Goal: Register for event/course

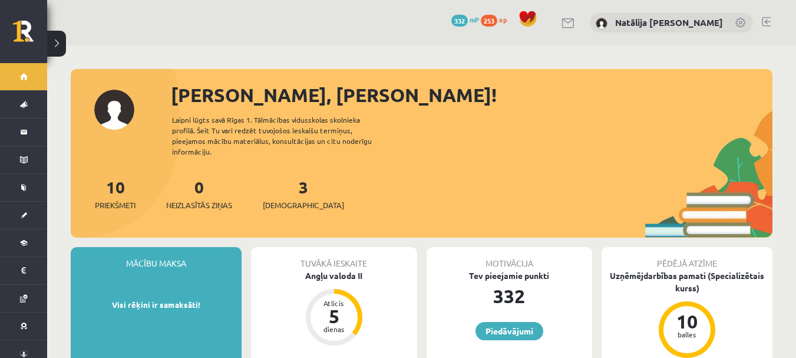
scroll to position [6, 0]
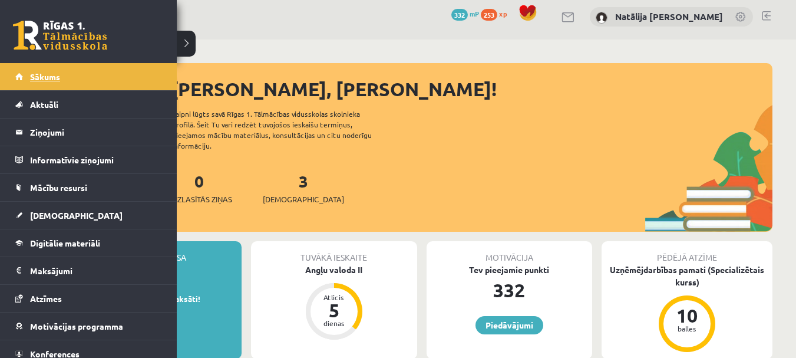
click at [45, 73] on span "Sākums" at bounding box center [45, 76] width 30 height 11
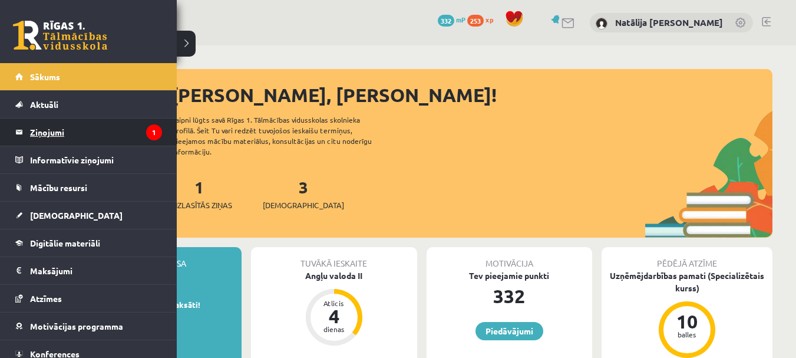
click at [139, 123] on legend "Ziņojumi 1" at bounding box center [96, 131] width 132 height 27
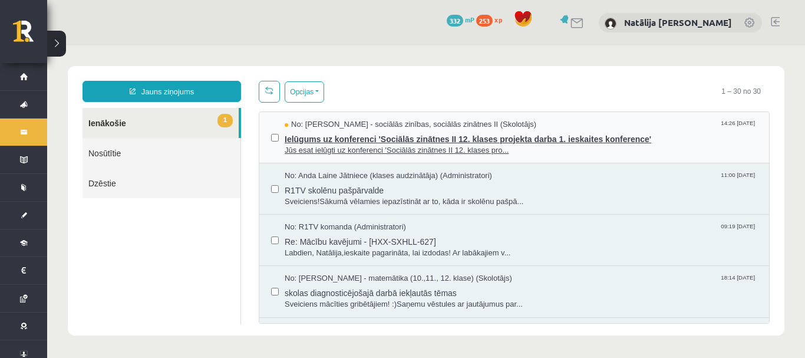
click at [365, 141] on span "Ielūgums uz konferenci 'Sociālās zinātnes II 12. klases projekta darba 1. ieska…" at bounding box center [521, 137] width 473 height 15
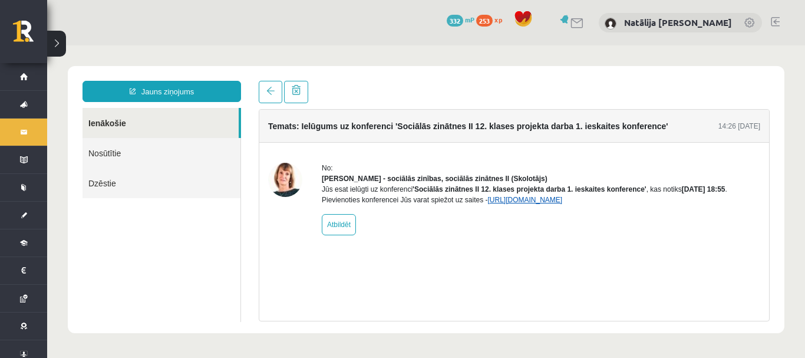
click at [525, 204] on link "[URL][DOMAIN_NAME]" at bounding box center [524, 200] width 75 height 8
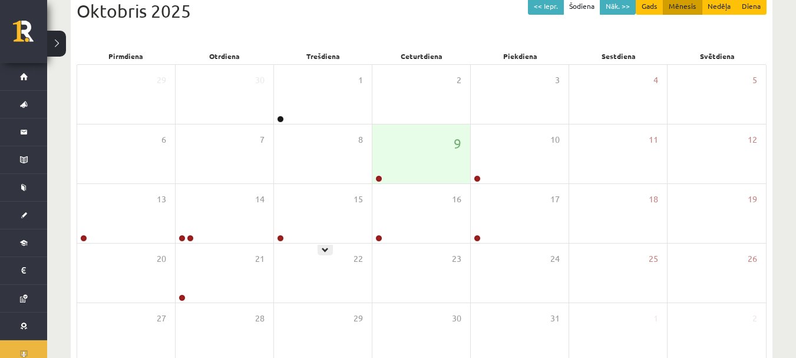
scroll to position [186, 0]
click at [401, 166] on div "9" at bounding box center [421, 153] width 98 height 59
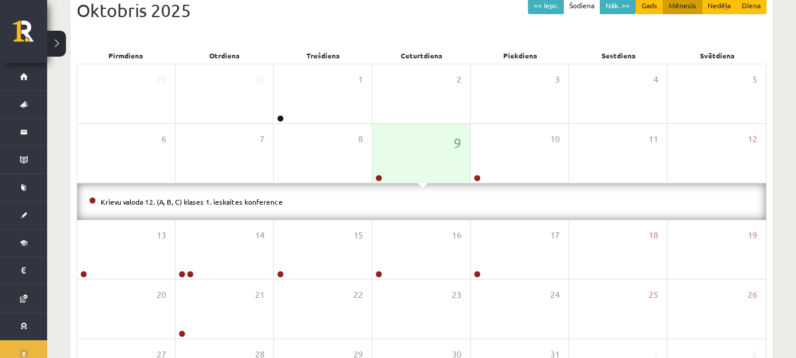
click at [293, 198] on li "Krievu valoda 12. (A, B, C) klases 1. ieskaites konference" at bounding box center [421, 201] width 665 height 13
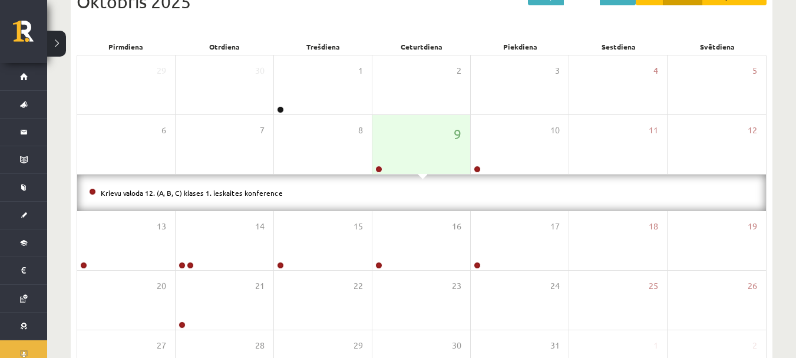
scroll to position [197, 0]
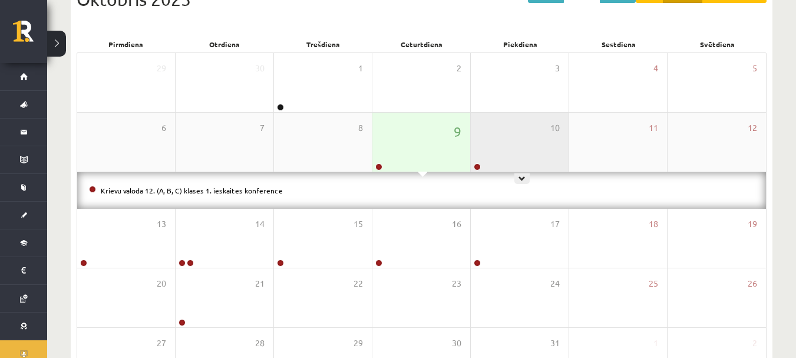
click at [561, 144] on div "10" at bounding box center [520, 142] width 98 height 59
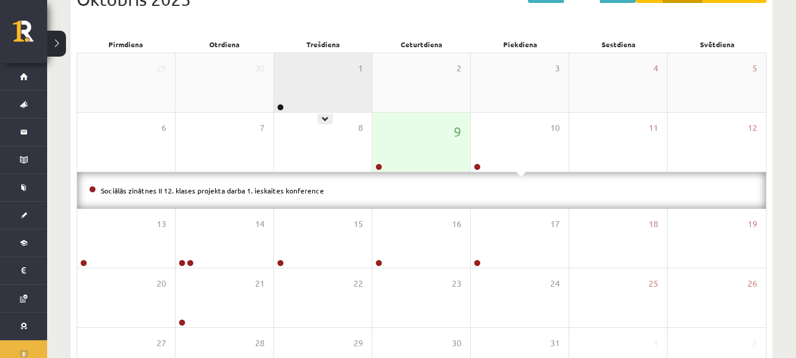
click at [313, 88] on div "1" at bounding box center [323, 82] width 98 height 59
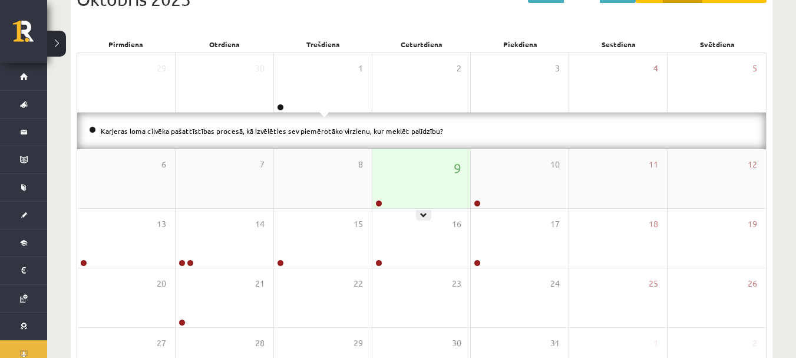
click at [418, 166] on div "9" at bounding box center [421, 178] width 98 height 59
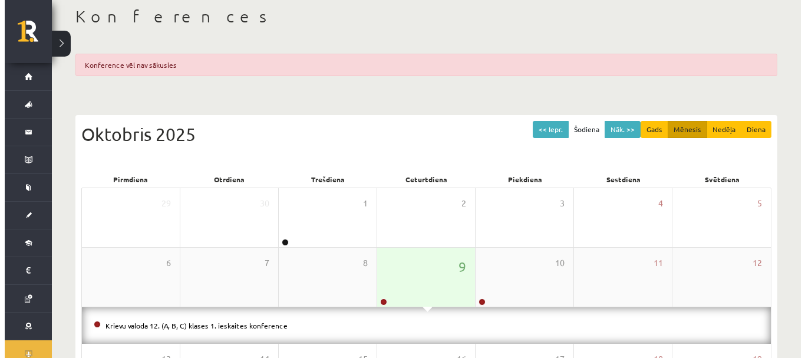
scroll to position [61, 0]
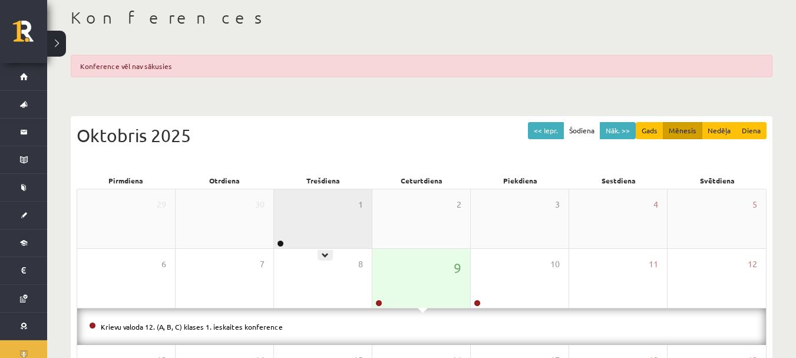
click at [343, 217] on div "1" at bounding box center [323, 218] width 98 height 59
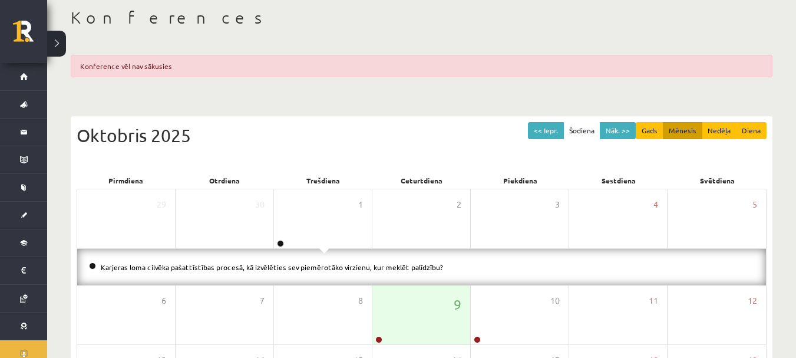
click at [329, 280] on div "Karjeras loma cilvēka pašattīstības procesā, kā izvēlēties sev piemērotāko virz…" at bounding box center [421, 267] width 689 height 37
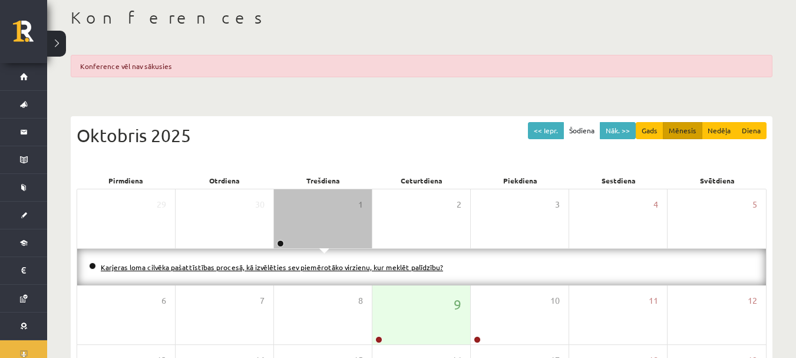
click at [335, 268] on link "Karjeras loma cilvēka pašattīstības procesā, kā izvēlēties sev piemērotāko virz…" at bounding box center [272, 266] width 342 height 9
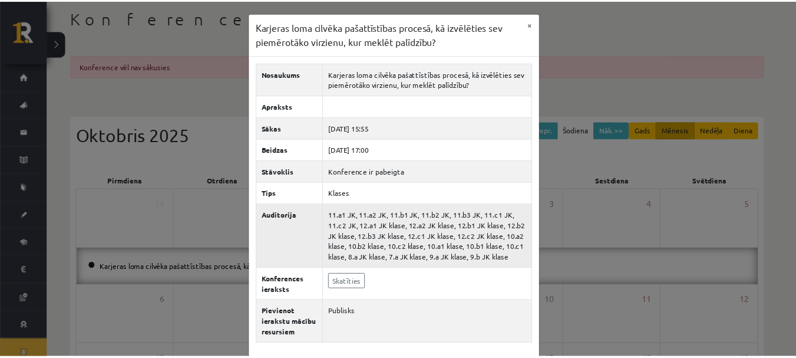
scroll to position [45, 0]
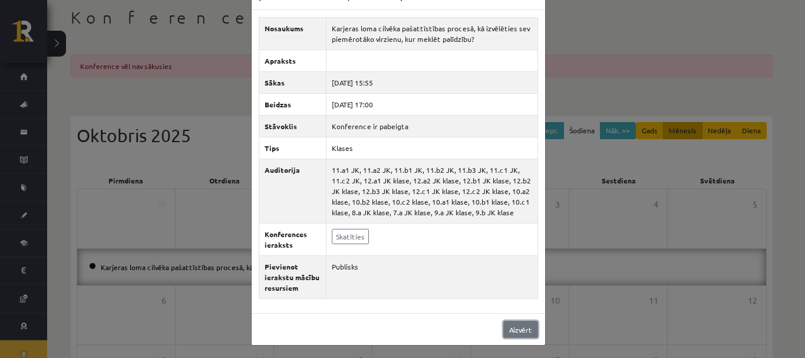
click at [518, 331] on link "Aizvērt" at bounding box center [520, 329] width 35 height 17
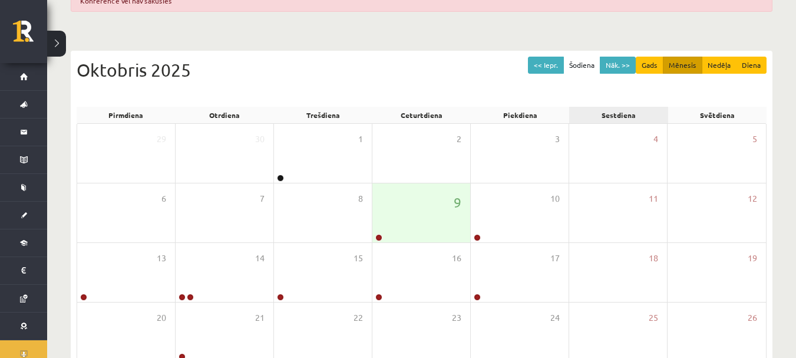
scroll to position [252, 0]
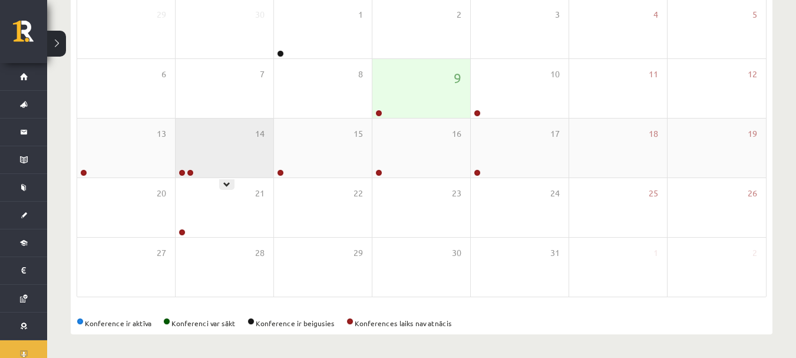
click at [196, 169] on div "14" at bounding box center [225, 147] width 98 height 59
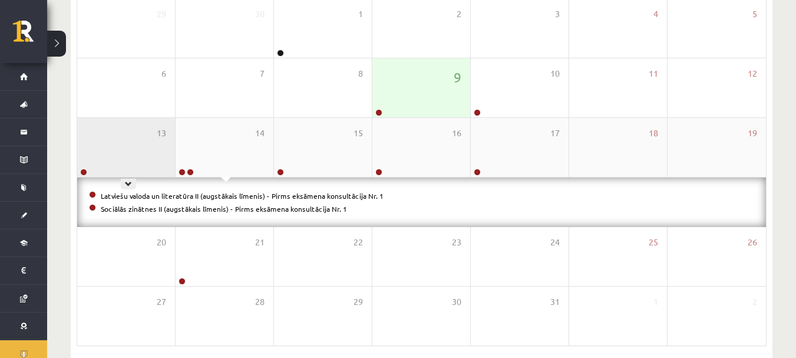
click at [114, 150] on div "13" at bounding box center [126, 147] width 98 height 59
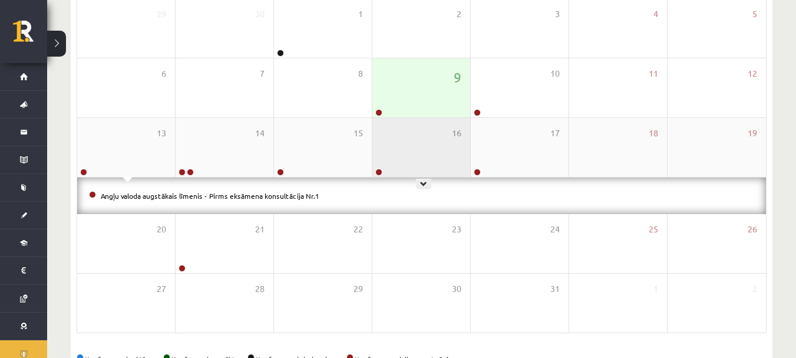
click at [431, 159] on div "16" at bounding box center [421, 147] width 98 height 59
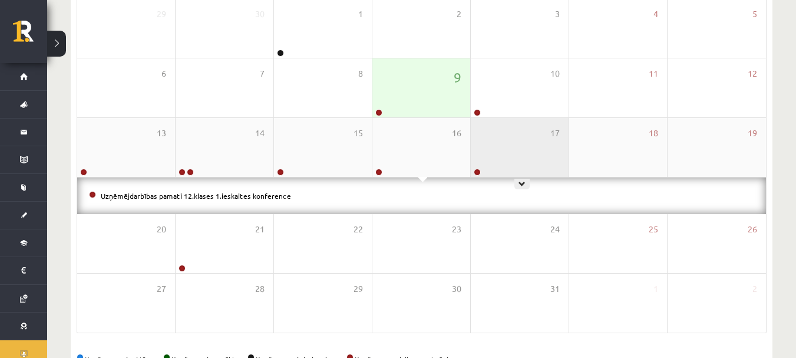
click at [491, 161] on div "17" at bounding box center [520, 147] width 98 height 59
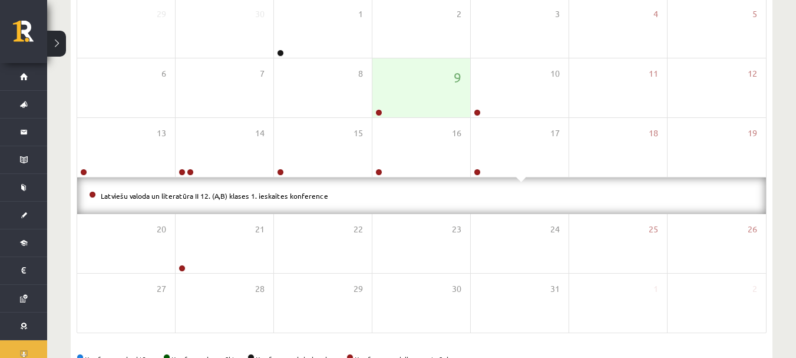
scroll to position [0, 0]
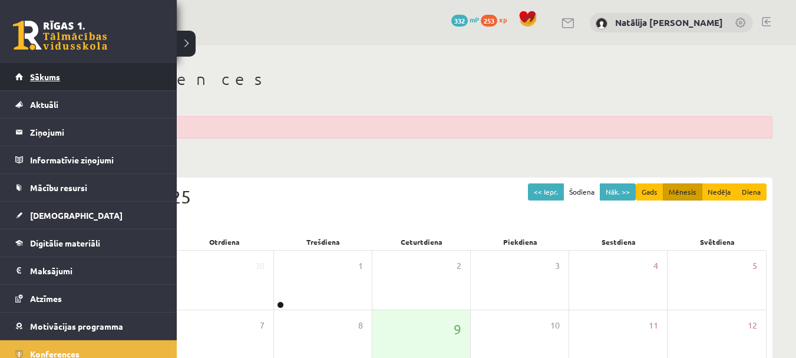
click at [24, 80] on link "Sākums" at bounding box center [88, 76] width 147 height 27
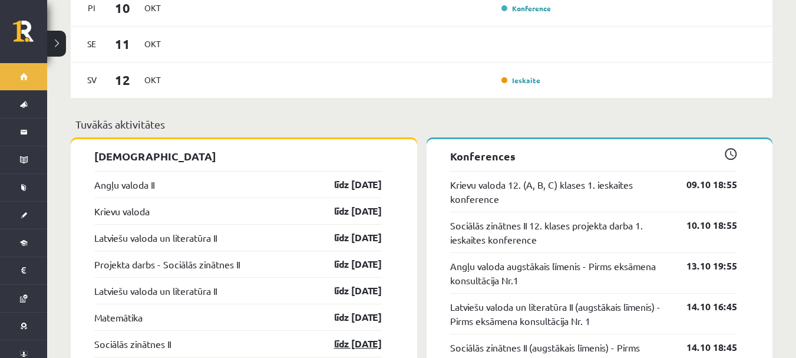
scroll to position [873, 0]
